Goal: Find specific page/section: Find specific page/section

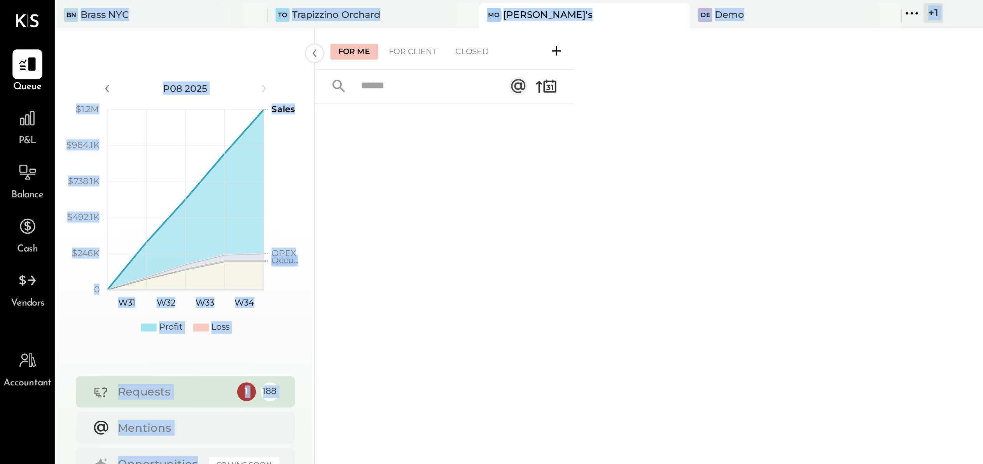
click at [322, 100] on div "For Me For Client Closed" at bounding box center [569, 238] width 827 height 446
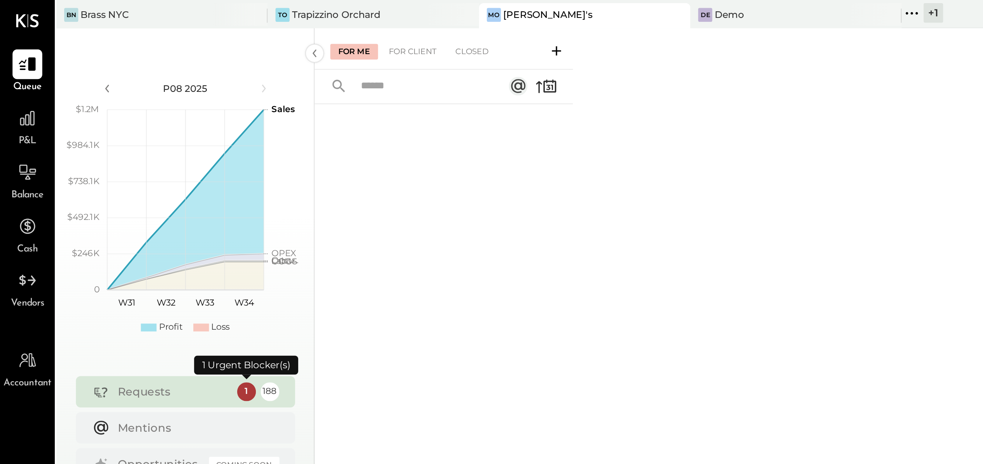
click at [123, 195] on div "1" at bounding box center [122, 195] width 9 height 9
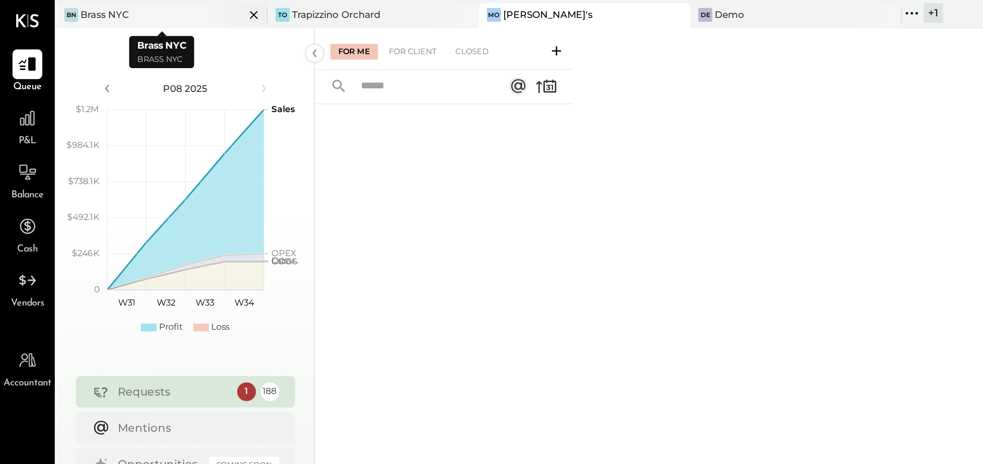
click at [67, 12] on div "BN Brass NYC" at bounding box center [80, 8] width 105 height 12
